Goal: Transaction & Acquisition: Purchase product/service

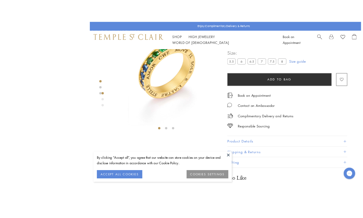
scroll to position [11, 0]
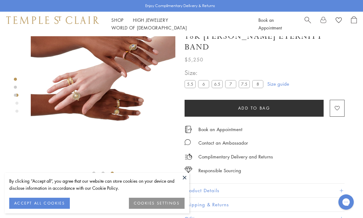
click at [129, 69] on img at bounding box center [103, 74] width 145 height 98
